Goal: Task Accomplishment & Management: Manage account settings

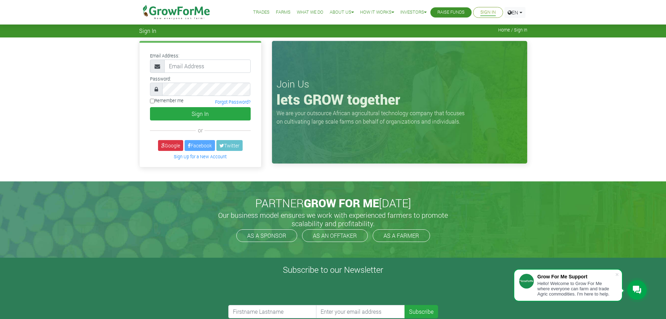
click at [487, 12] on link "Sign In" at bounding box center [487, 12] width 15 height 7
